Goal: Navigation & Orientation: Find specific page/section

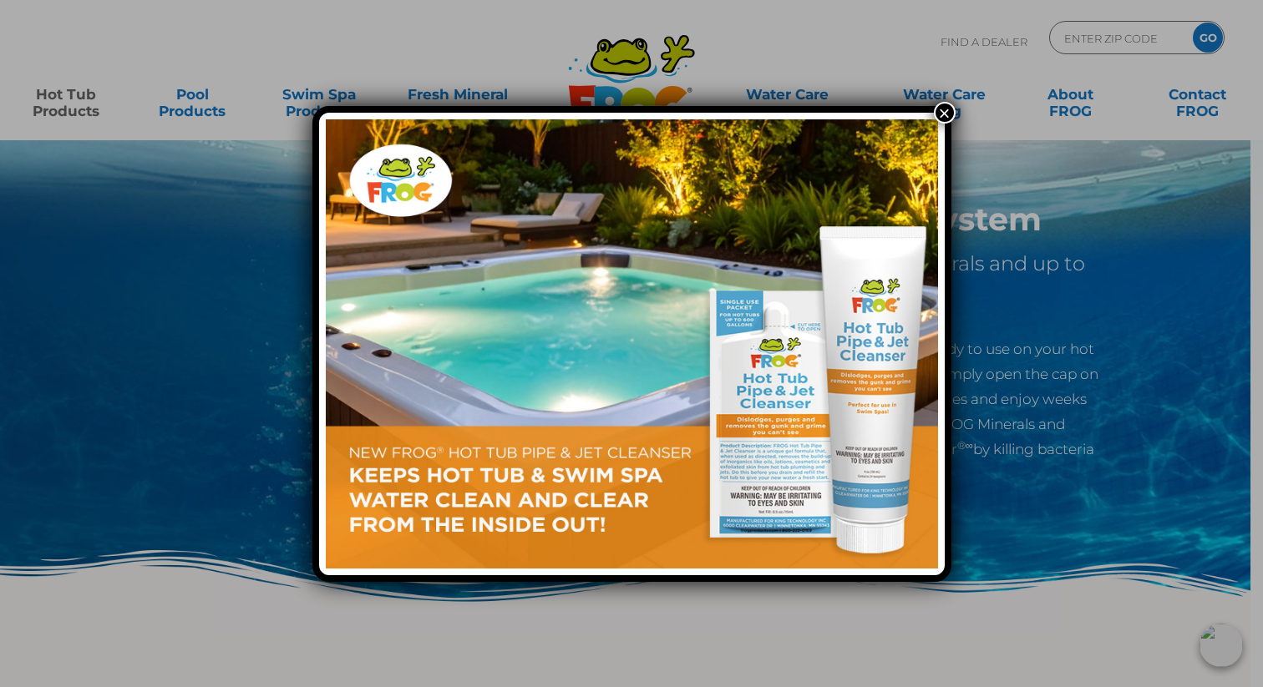
click at [946, 111] on button "×" at bounding box center [945, 113] width 22 height 22
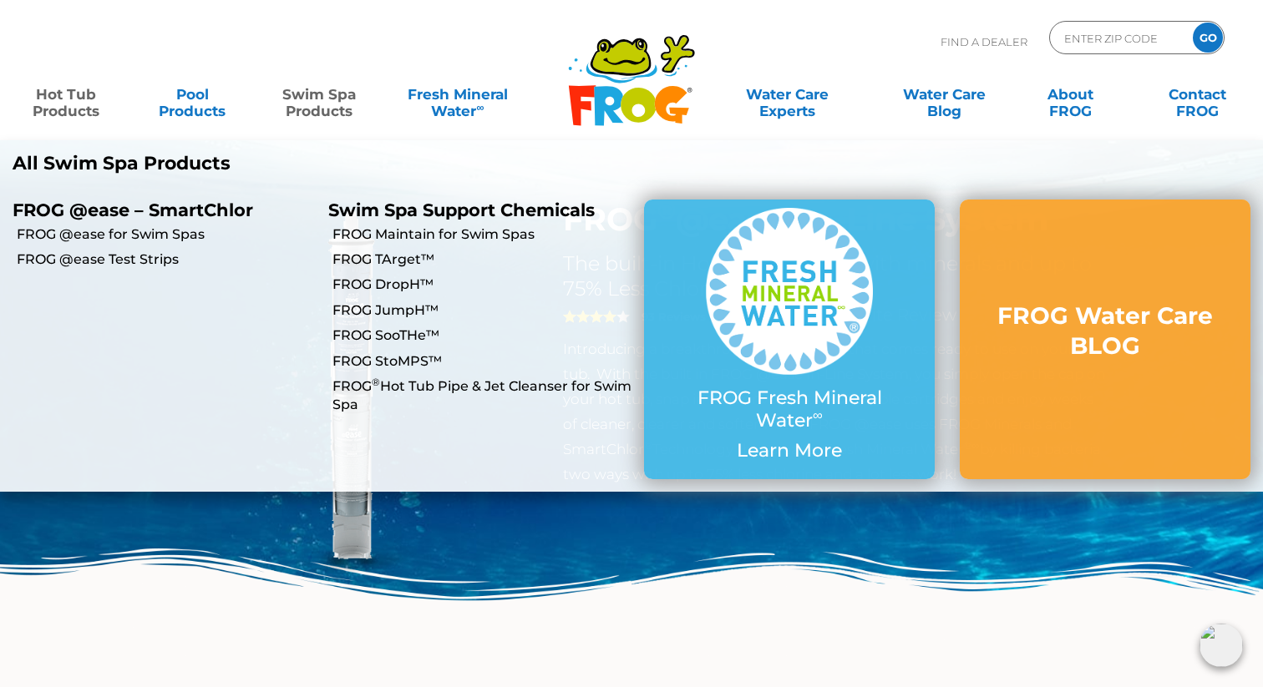
click at [334, 95] on link "Swim Spa Products" at bounding box center [319, 94] width 99 height 33
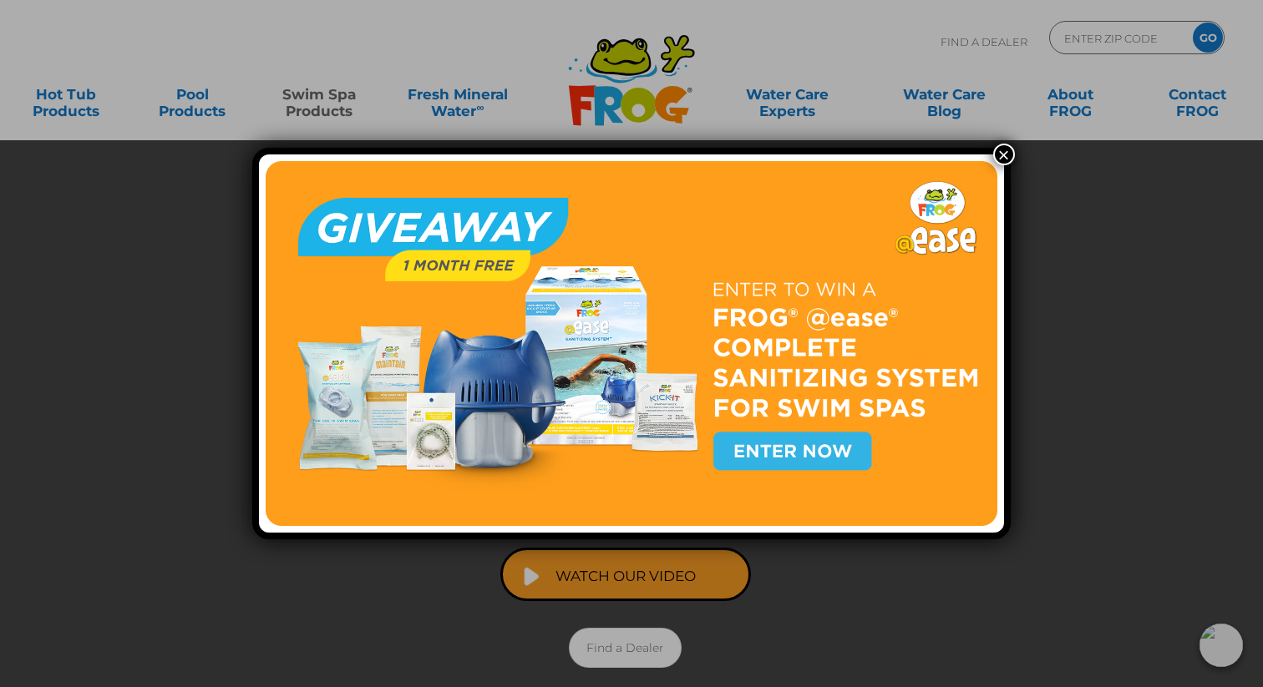
click at [1004, 148] on button "×" at bounding box center [1004, 155] width 22 height 22
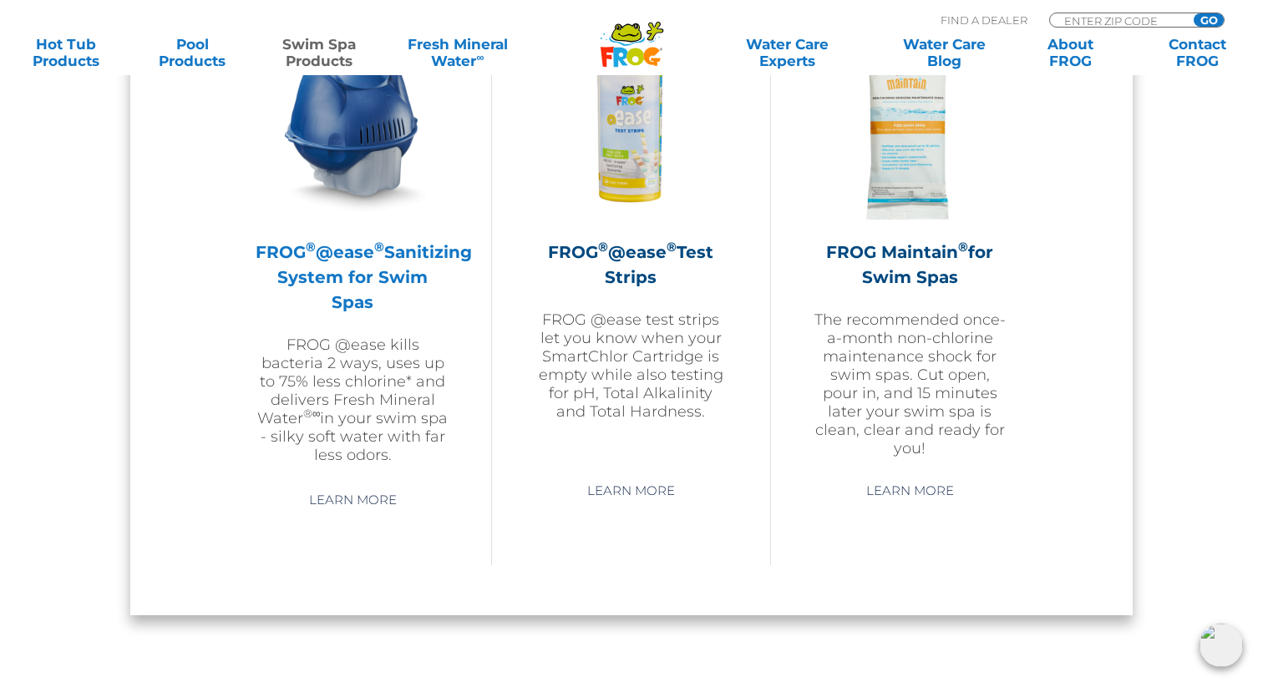
scroll to position [1585, 0]
click at [331, 282] on h2 "FROG ® @ease ® Sanitizing System for Swim Spas" at bounding box center [353, 278] width 194 height 75
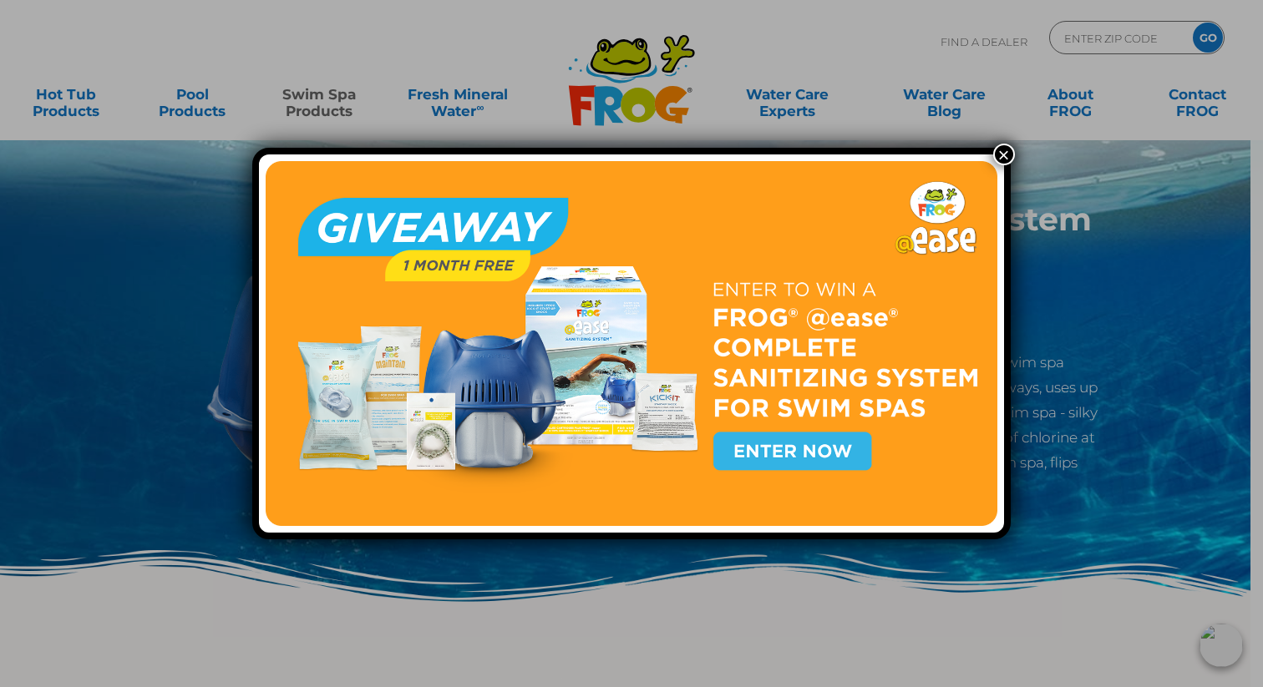
click at [1008, 153] on button "×" at bounding box center [1004, 155] width 22 height 22
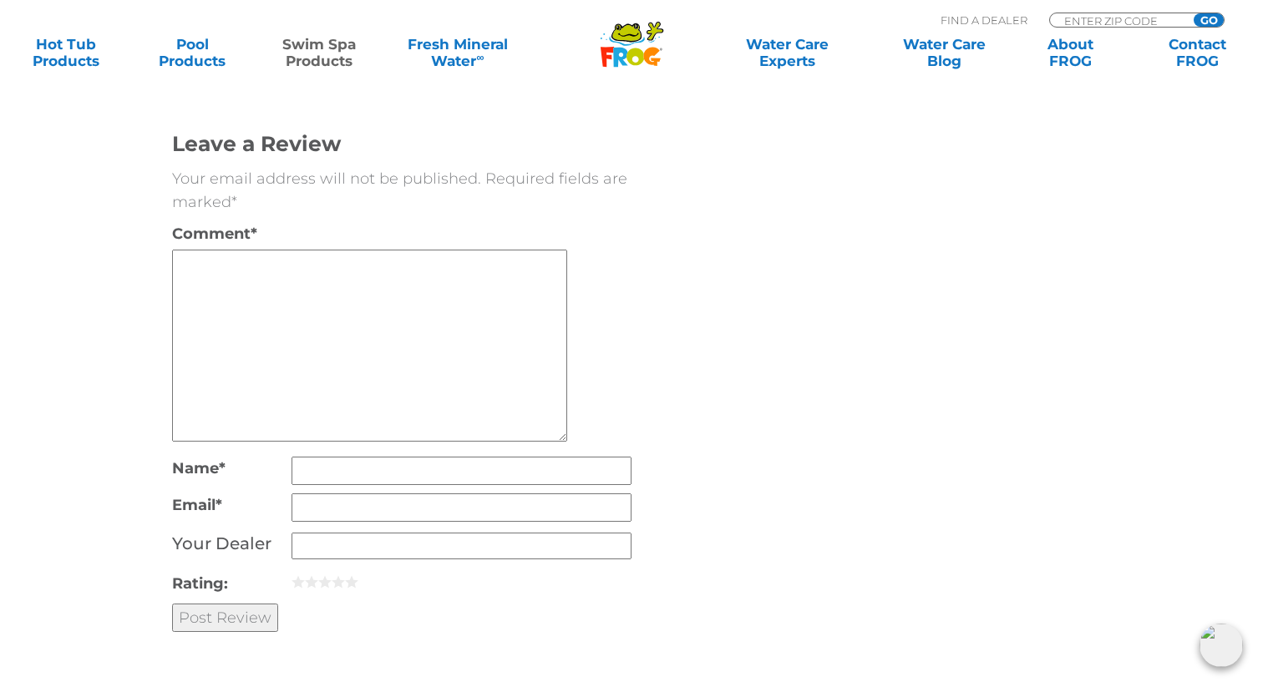
scroll to position [3397, 0]
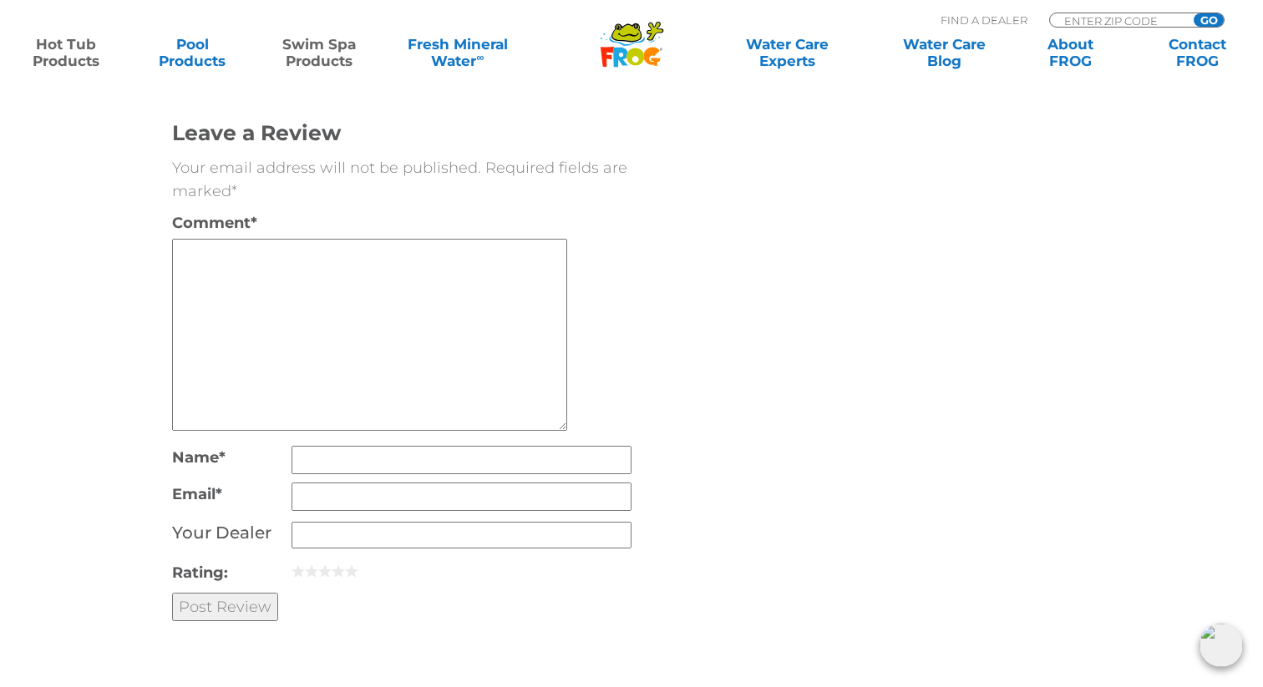
click at [74, 56] on link "Hot Tub Products" at bounding box center [66, 52] width 99 height 33
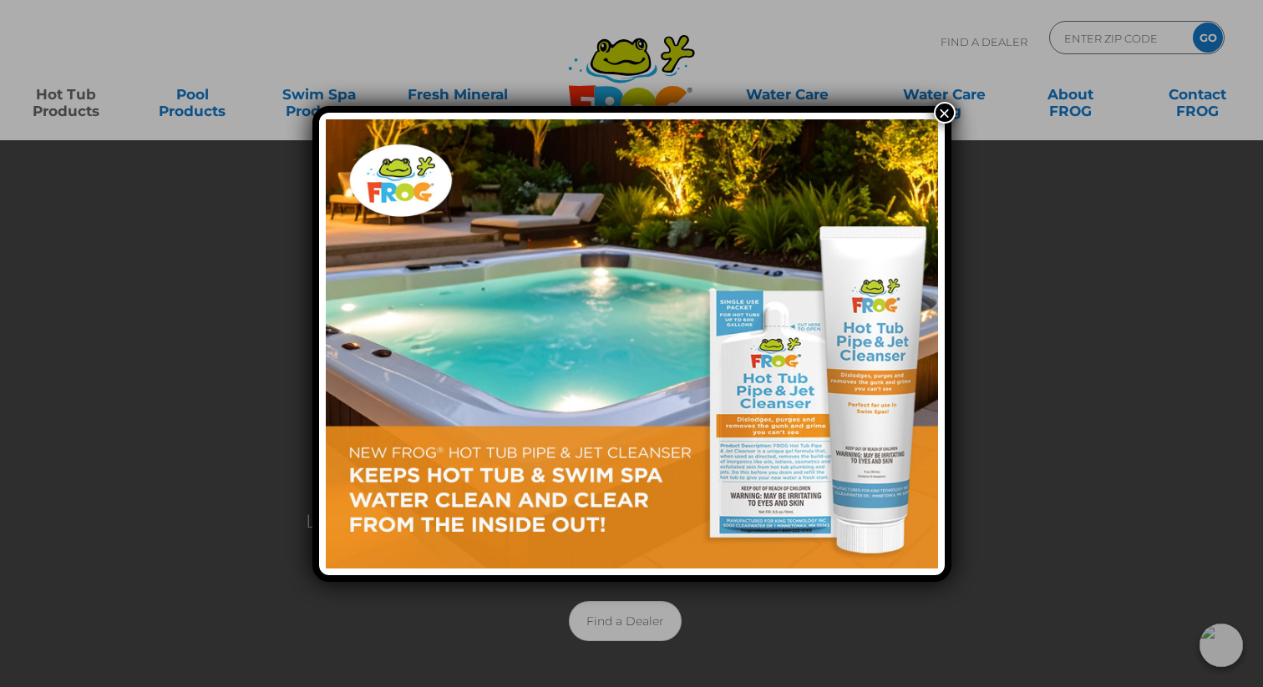
click at [938, 113] on button "×" at bounding box center [945, 113] width 22 height 22
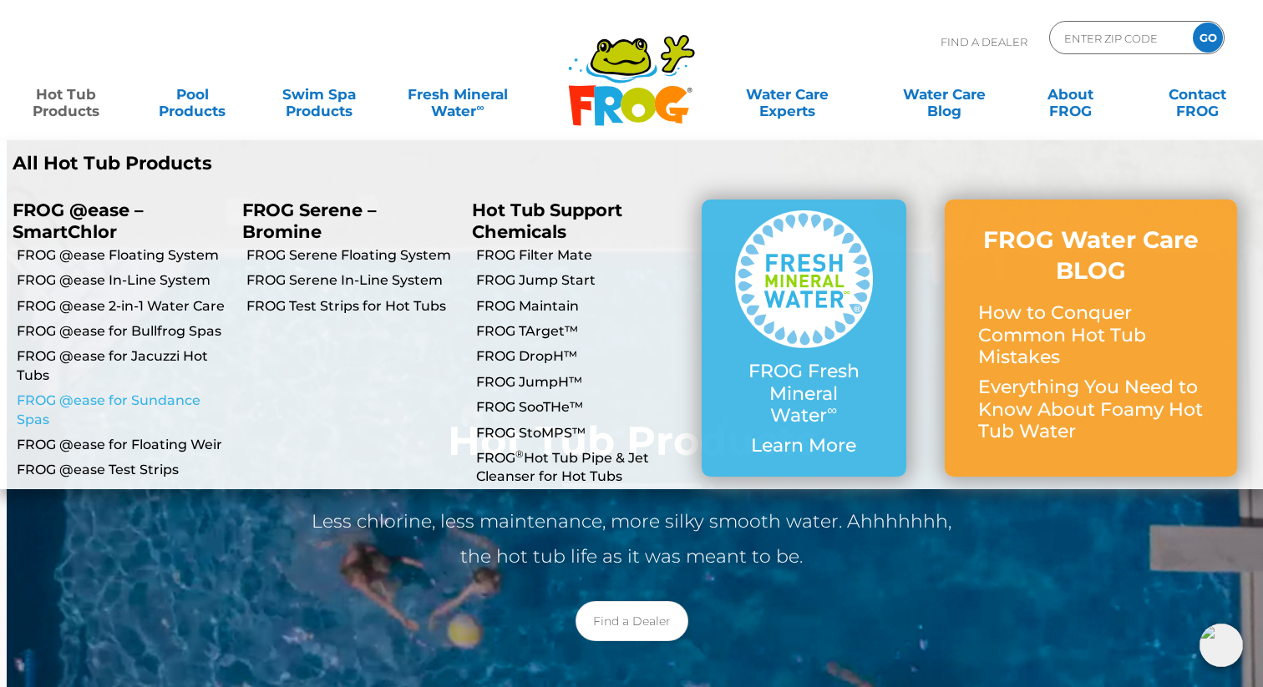
click at [124, 398] on link "FROG @ease for Sundance Spas" at bounding box center [123, 411] width 213 height 38
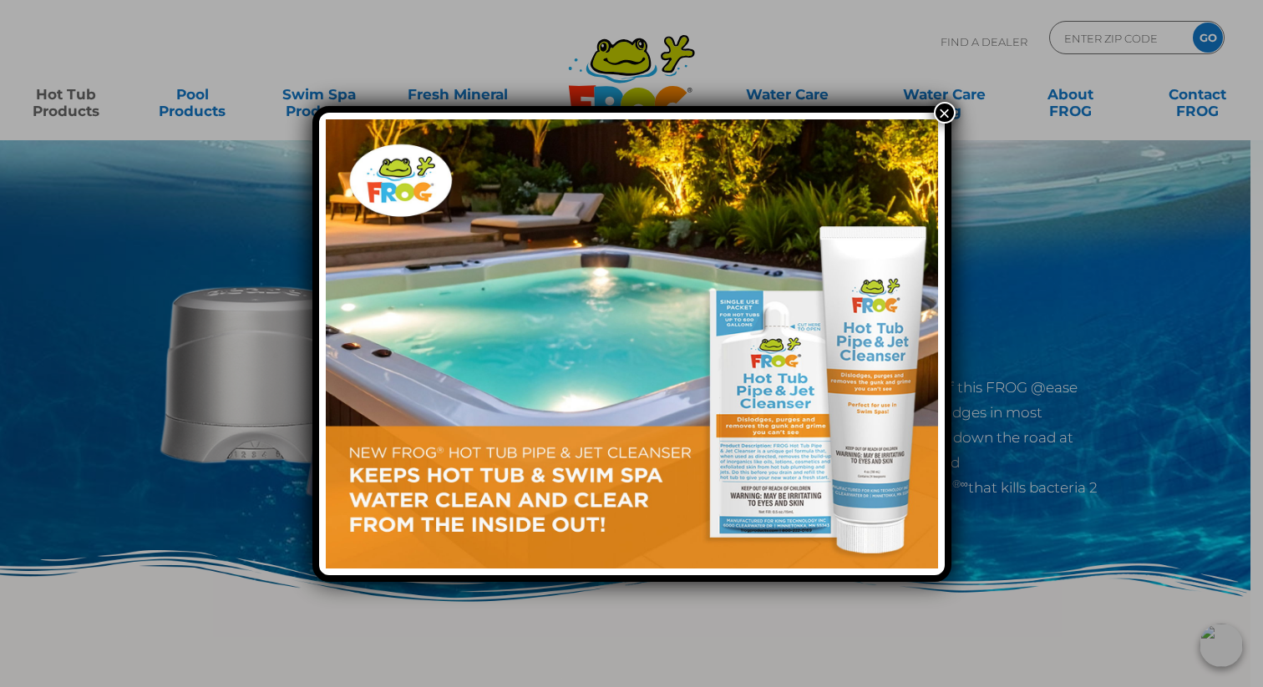
click at [945, 112] on button "×" at bounding box center [945, 113] width 22 height 22
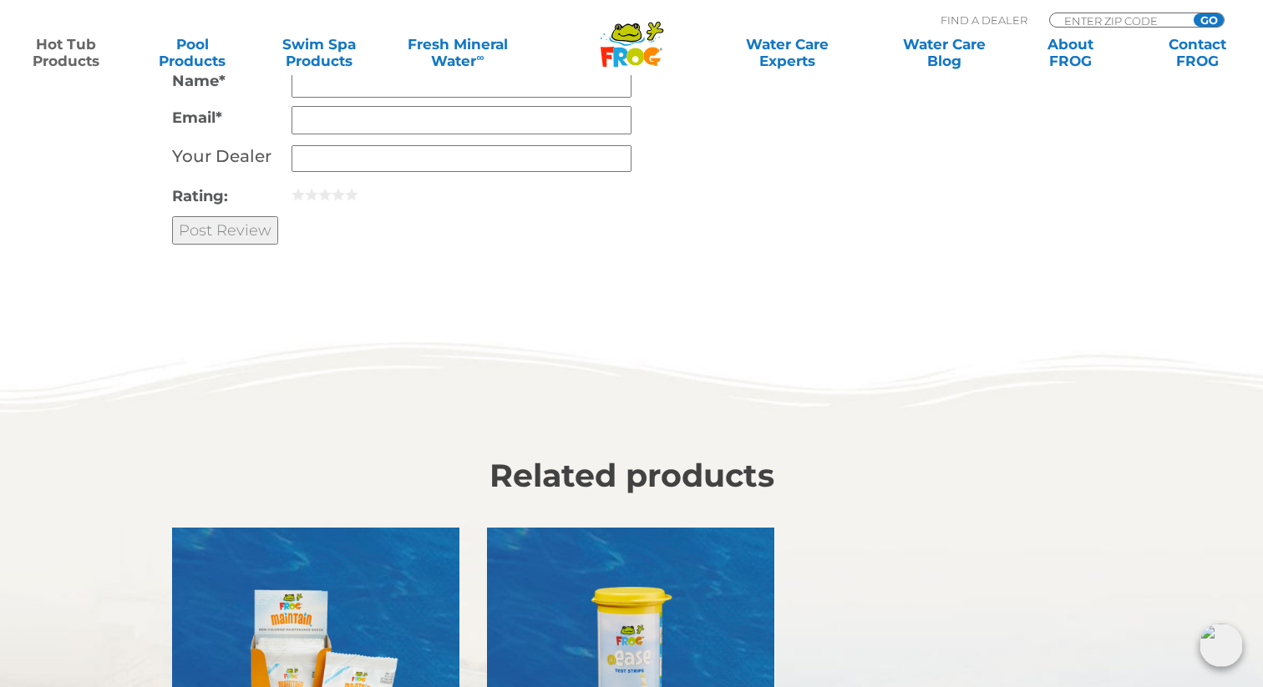
scroll to position [4536, 0]
